Goal: Check status: Check status

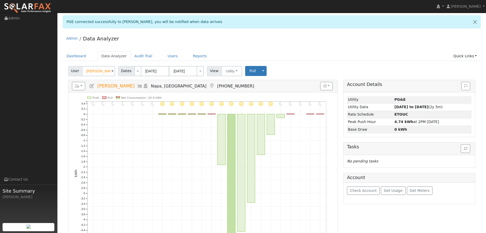
scroll to position [26, 0]
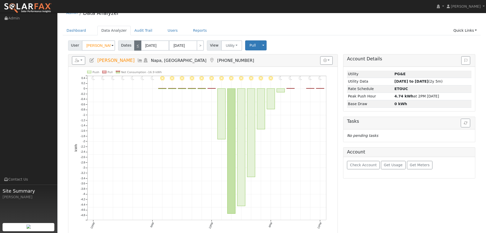
click at [138, 45] on link "<" at bounding box center [137, 45] width 7 height 10
type input "[DATE]"
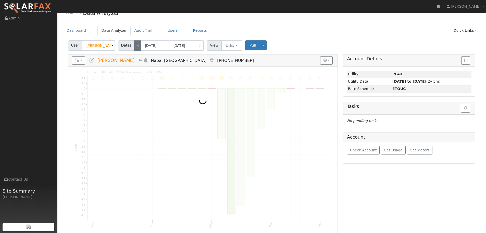
scroll to position [0, 0]
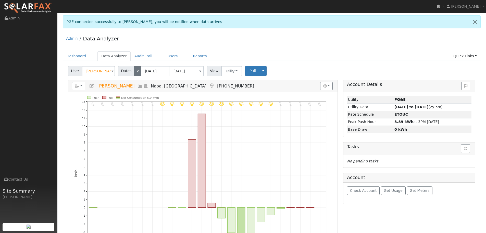
click at [138, 45] on div "Admin Data Analyzer" at bounding box center [272, 40] width 418 height 16
click at [136, 67] on link "<" at bounding box center [137, 71] width 7 height 10
type input "[DATE]"
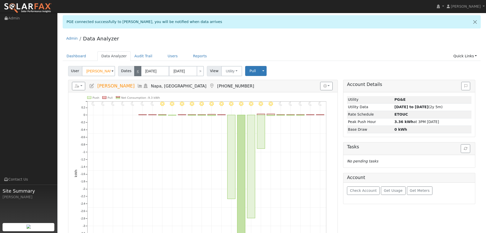
click at [136, 71] on link "<" at bounding box center [137, 71] width 7 height 10
type input "[DATE]"
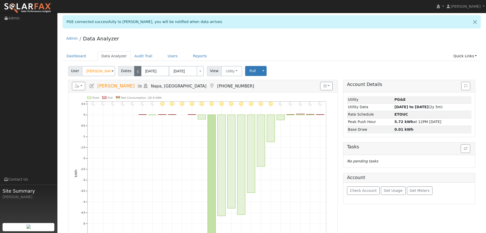
click at [136, 73] on link "<" at bounding box center [137, 71] width 7 height 10
type input "[DATE]"
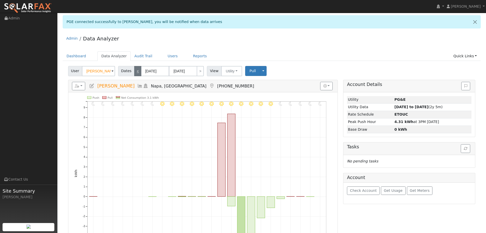
click at [136, 73] on link "<" at bounding box center [137, 71] width 7 height 10
type input "[DATE]"
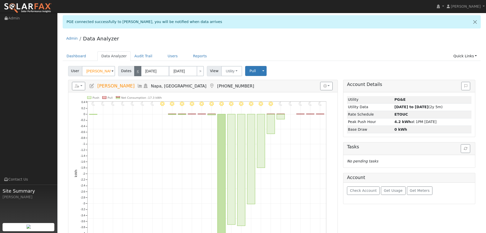
click at [136, 73] on link "<" at bounding box center [137, 71] width 7 height 10
type input "[DATE]"
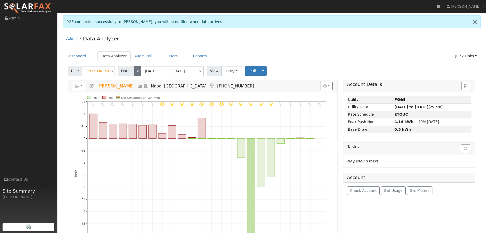
click at [136, 73] on link "<" at bounding box center [137, 71] width 7 height 10
type input "[DATE]"
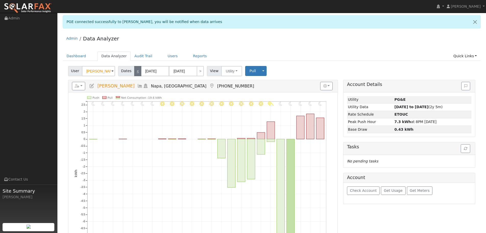
click at [136, 73] on link "<" at bounding box center [137, 71] width 7 height 10
type input "[DATE]"
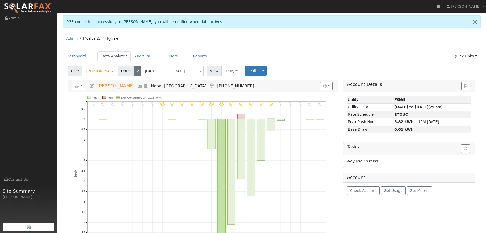
click at [136, 73] on link "<" at bounding box center [137, 71] width 7 height 10
type input "[DATE]"
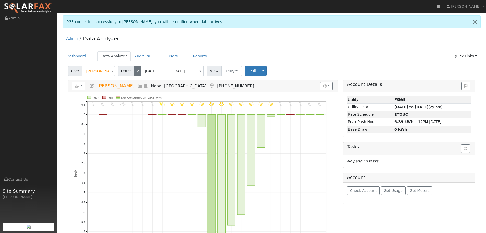
click at [136, 73] on link "<" at bounding box center [137, 71] width 7 height 10
type input "[DATE]"
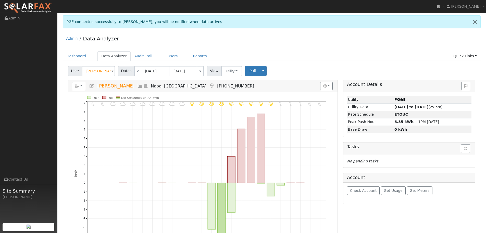
drag, startPoint x: 384, startPoint y: 51, endPoint x: 387, endPoint y: 60, distance: 9.2
click at [384, 51] on ul "Dashboard Data Analyzer Audit Trail Users Reports Quick Links Quick Add Quick C…" at bounding box center [272, 55] width 418 height 9
click at [365, 36] on div "Admin Data Analyzer" at bounding box center [272, 40] width 418 height 16
